Goal: Find specific page/section: Find specific page/section

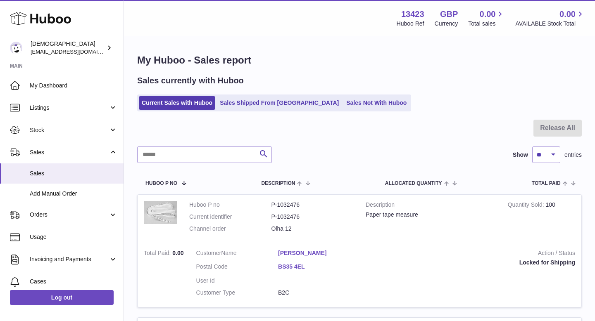
click at [266, 104] on link "Sales Shipped From [GEOGRAPHIC_DATA]" at bounding box center [279, 103] width 125 height 14
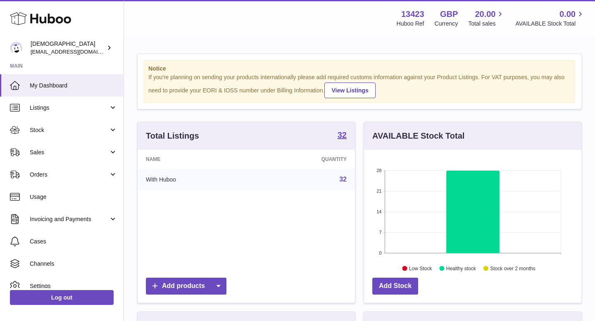
scroll to position [129, 217]
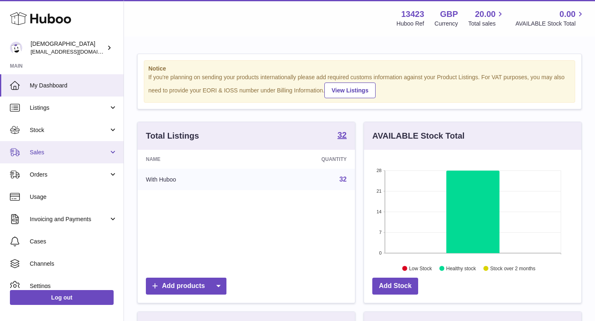
click at [57, 153] on span "Sales" at bounding box center [69, 153] width 79 height 8
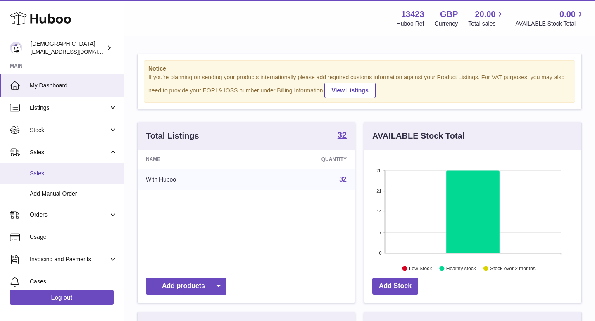
click at [59, 180] on link "Sales" at bounding box center [61, 173] width 123 height 20
